Goal: Task Accomplishment & Management: Use online tool/utility

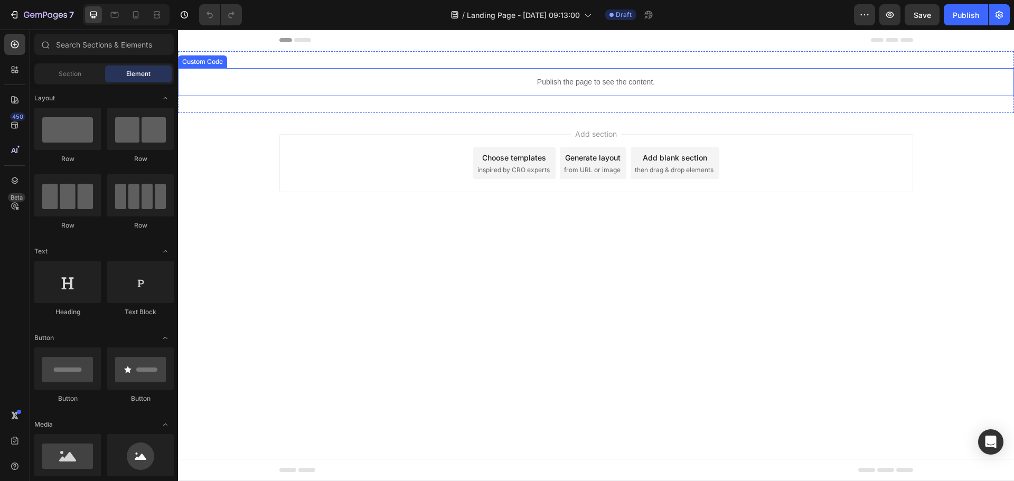
click at [465, 91] on div "Publish the page to see the content." at bounding box center [596, 82] width 836 height 28
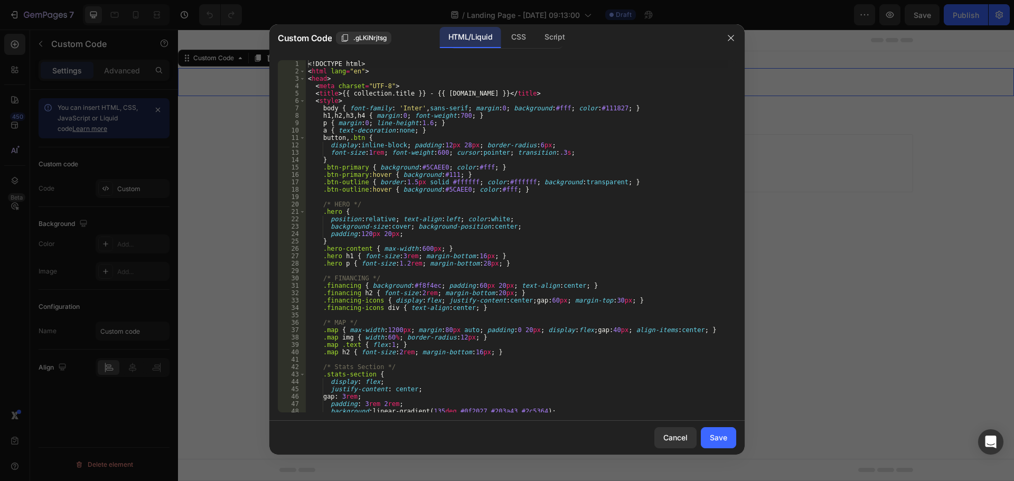
click at [404, 155] on div "<! DOCTYPE html > < html lang = "en" > < head > < meta charset = "UTF-8" > < ti…" at bounding box center [517, 243] width 422 height 367
type textarea "</html>"
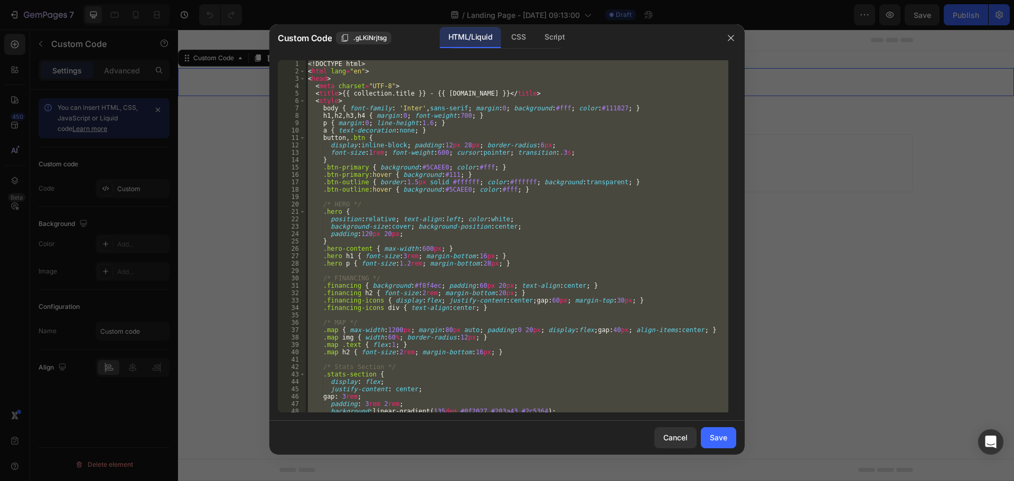
paste textarea
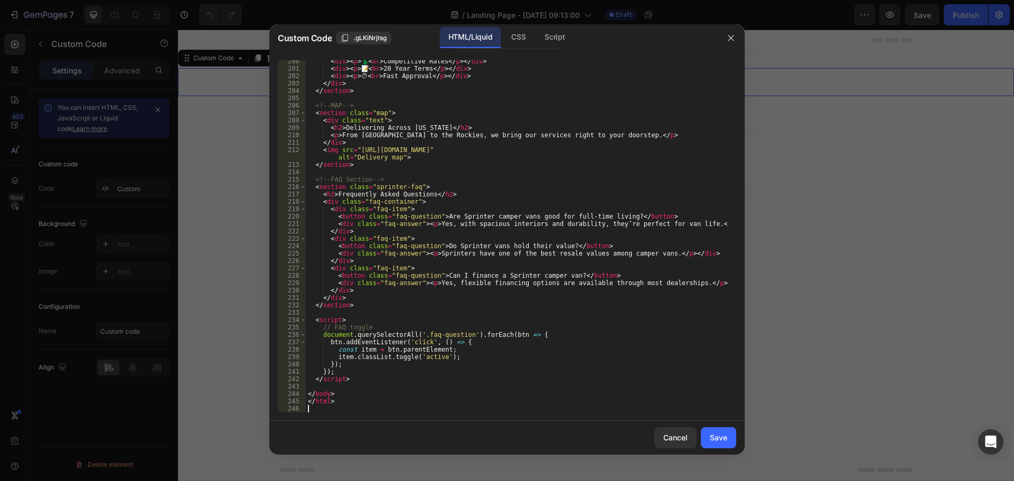
scroll to position [1488, 0]
click at [714, 440] on div "Save" at bounding box center [718, 437] width 17 height 11
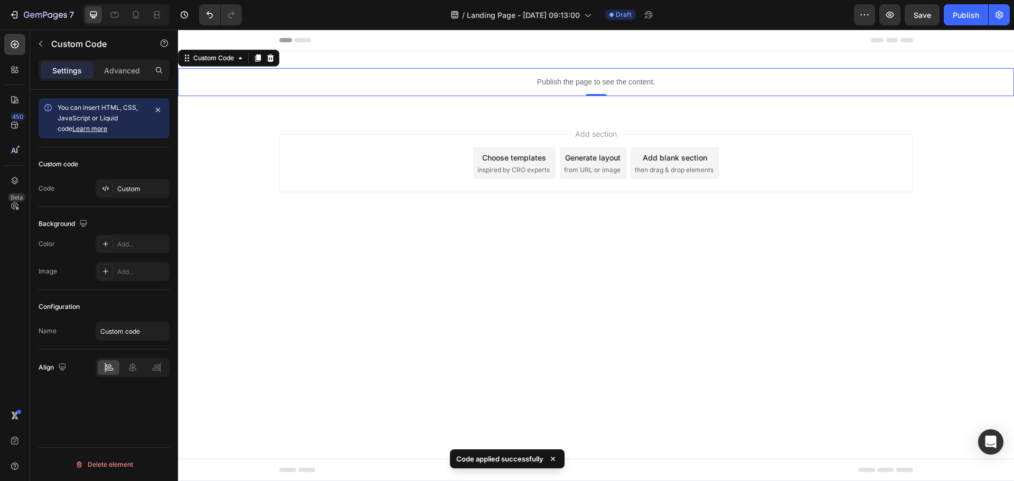
click at [450, 86] on p "Publish the page to see the content." at bounding box center [596, 82] width 836 height 11
click at [142, 191] on div "Custom" at bounding box center [142, 189] width 50 height 10
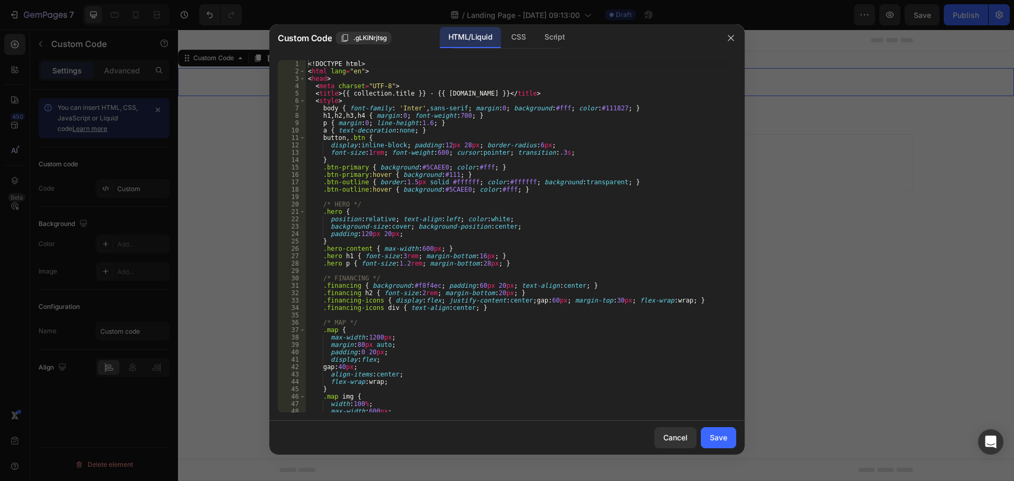
click at [402, 268] on div "<! DOCTYPE html > < html lang = "en" > < head > < meta charset = "UTF-8" > < ti…" at bounding box center [517, 243] width 422 height 367
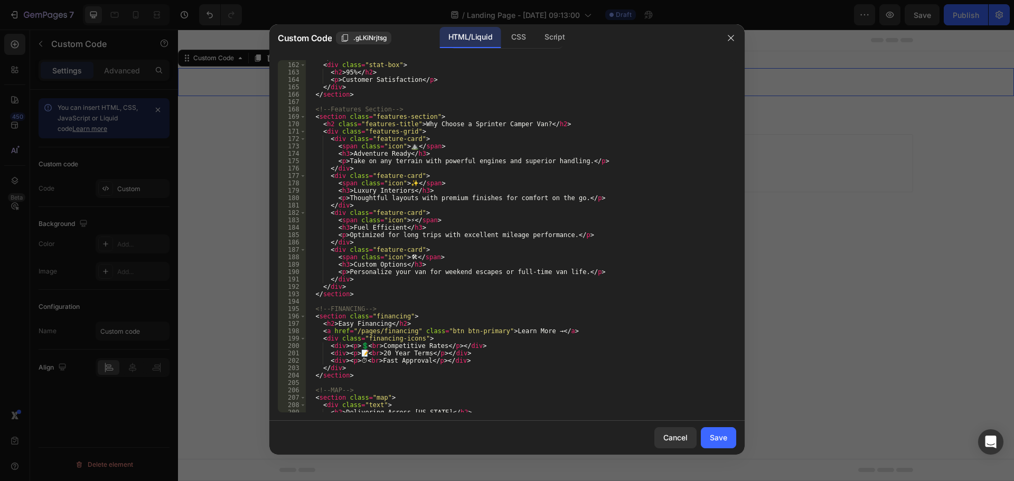
scroll to position [1204, 0]
click at [412, 146] on div "</ div > < div class = "stat-box" > < h2 > 95% </ h2 > < p > Customer Satisfact…" at bounding box center [517, 237] width 422 height 367
click at [411, 146] on div "</ div > < div class = "stat-box" > < h2 > 95% </ h2 > < p > Customer Satisfact…" at bounding box center [517, 237] width 422 height 367
click at [407, 278] on div "</ div > < div class = "stat-box" > < h2 > 95% </ h2 > < p > Customer Satisfact…" at bounding box center [517, 237] width 422 height 367
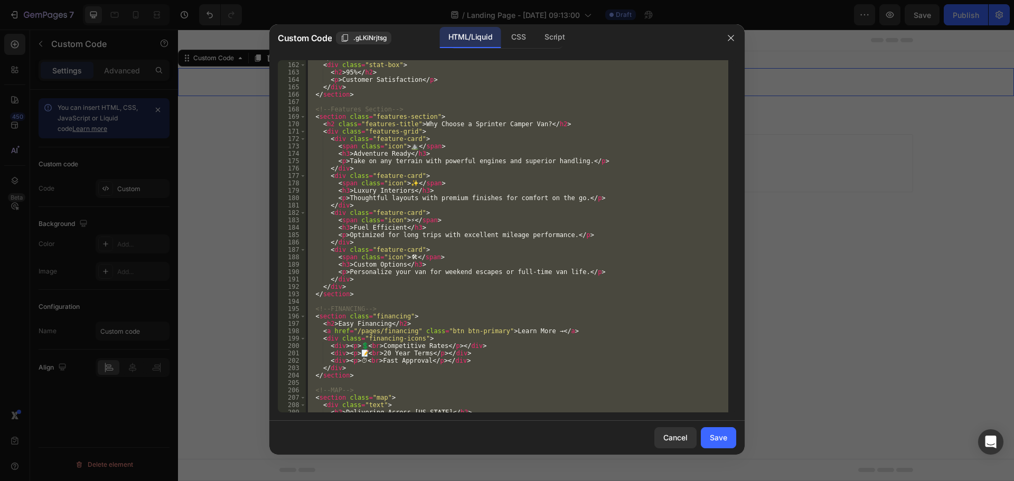
type textarea "</html>"
paste textarea
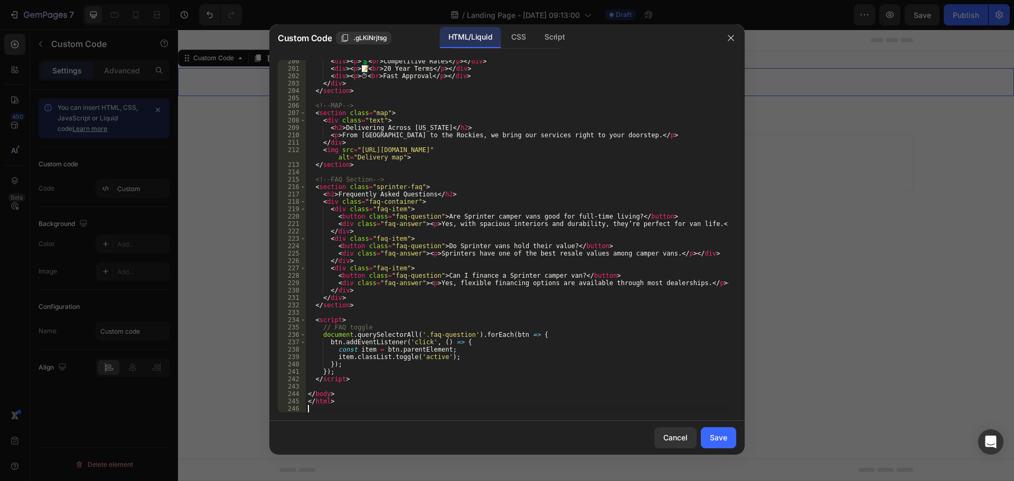
scroll to position [1488, 0]
click at [711, 442] on div "Save" at bounding box center [718, 437] width 17 height 11
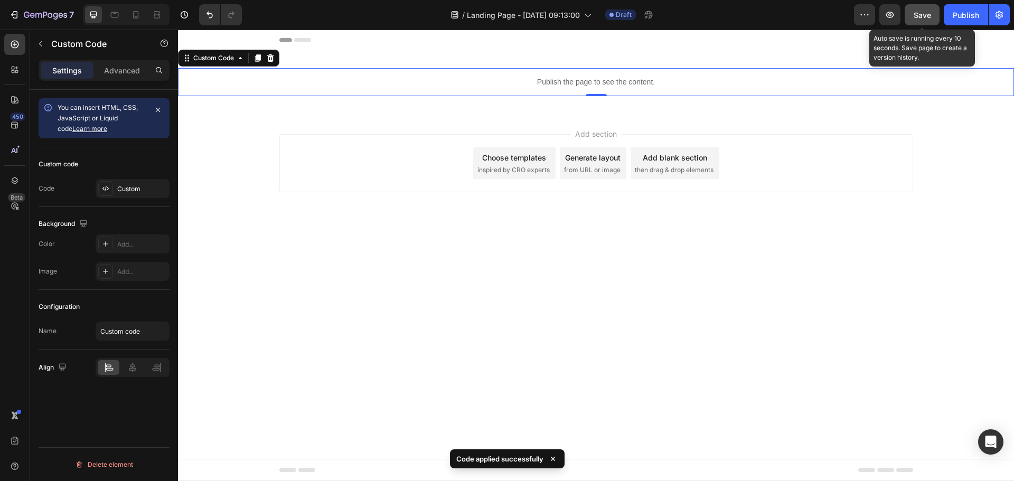
click at [925, 15] on span "Save" at bounding box center [921, 15] width 17 height 9
